Goal: Go to known website: Access a specific website the user already knows

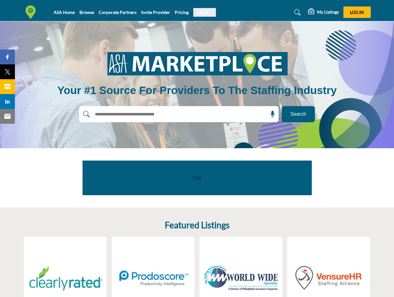
click at [202, 12] on link "More" at bounding box center [204, 12] width 23 height 9
click at [357, 12] on span "Log In" at bounding box center [357, 12] width 14 height 5
click at [270, 114] on icon at bounding box center [272, 114] width 6 height 6
click at [7, 57] on span "Share" at bounding box center [11, 56] width 18 height 7
type input "**********"
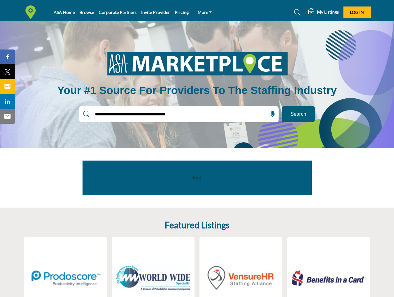
click at [7, 72] on span "Tweet" at bounding box center [11, 71] width 18 height 7
click at [7, 87] on span "Share" at bounding box center [11, 86] width 18 height 7
click at [7, 102] on span "Share" at bounding box center [11, 101] width 18 height 7
click at [7, 117] on span "Email" at bounding box center [10, 116] width 17 height 7
